Goal: Task Accomplishment & Management: Use online tool/utility

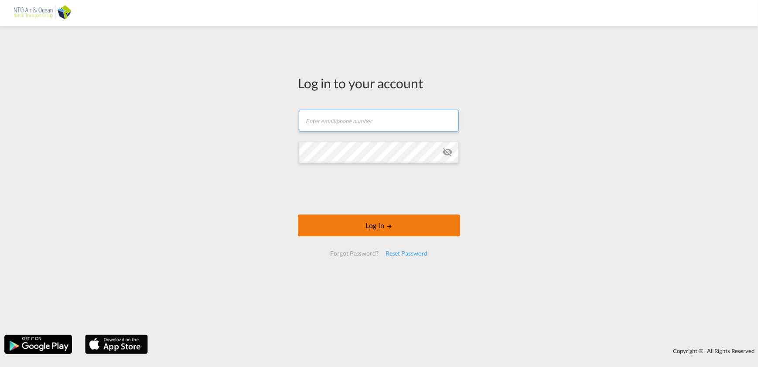
type input "[EMAIL_ADDRESS][DOMAIN_NAME]"
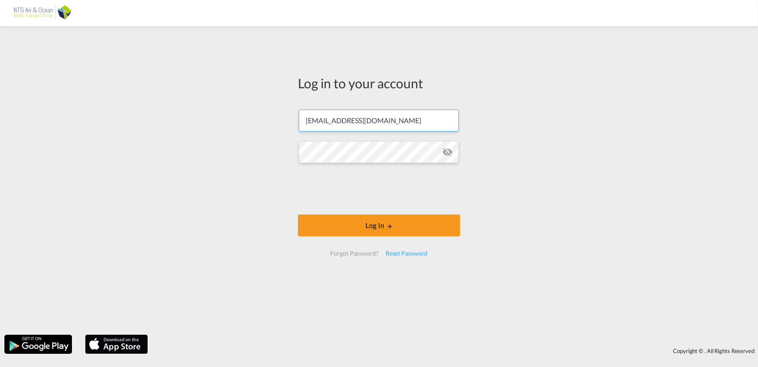
drag, startPoint x: 369, startPoint y: 199, endPoint x: 366, endPoint y: 207, distance: 9.4
click at [366, 207] on div at bounding box center [379, 189] width 133 height 36
click at [366, 230] on button "Log In" at bounding box center [379, 225] width 162 height 22
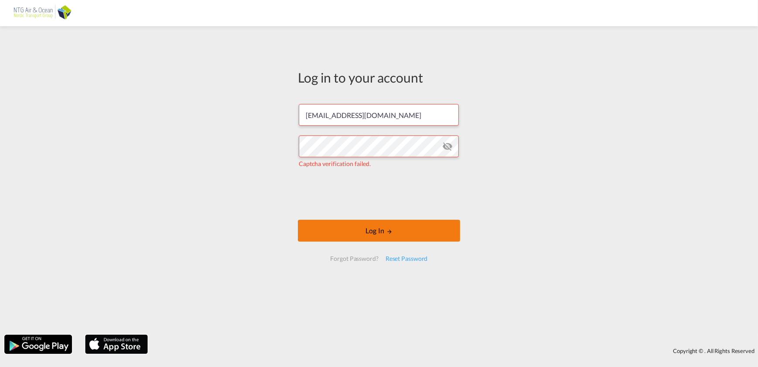
click at [357, 230] on button "Log In" at bounding box center [379, 230] width 162 height 22
